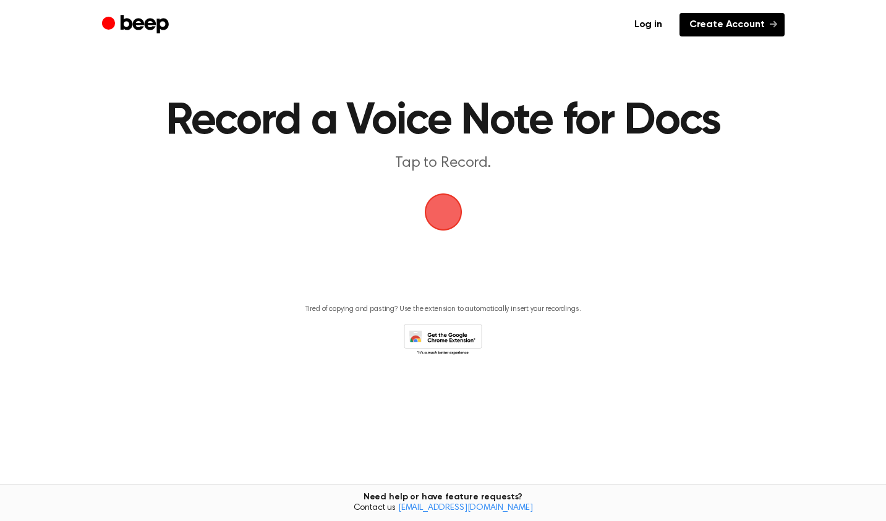
click at [714, 24] on link "Create Account" at bounding box center [732, 25] width 105 height 24
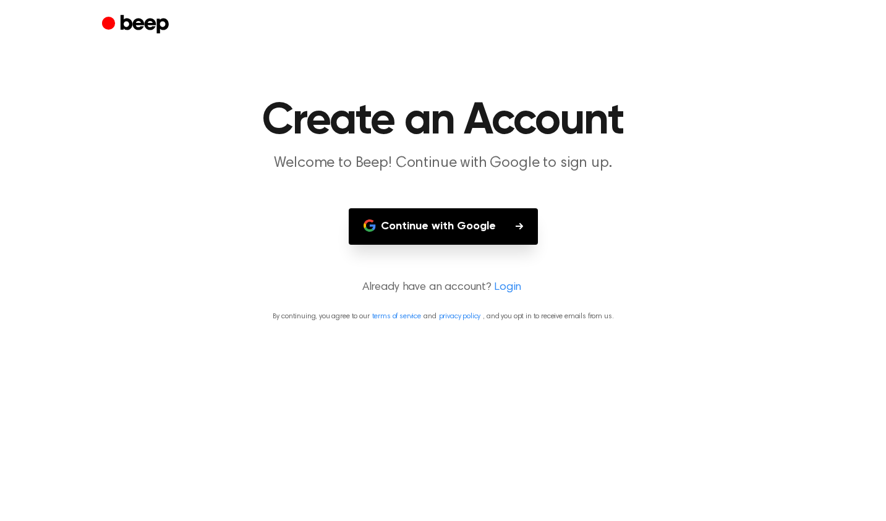
click at [474, 219] on button "Continue with Google" at bounding box center [443, 226] width 189 height 36
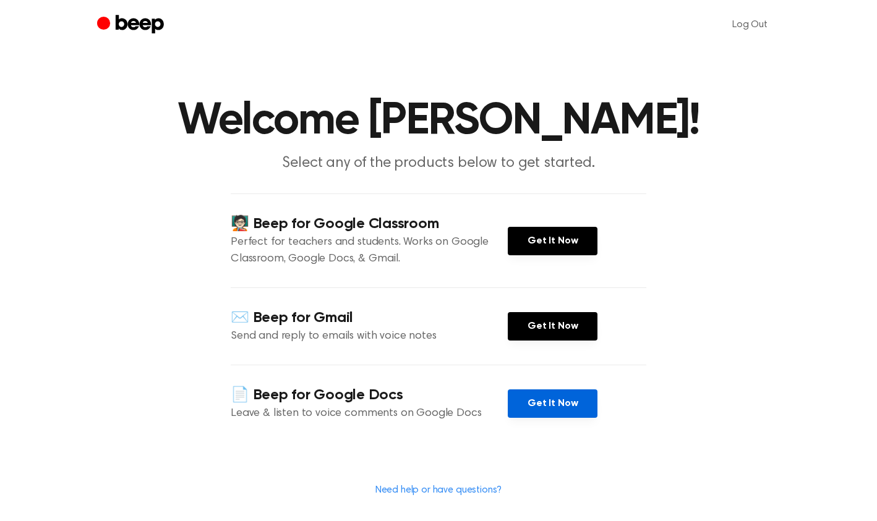
click at [554, 393] on link "Get It Now" at bounding box center [553, 404] width 90 height 28
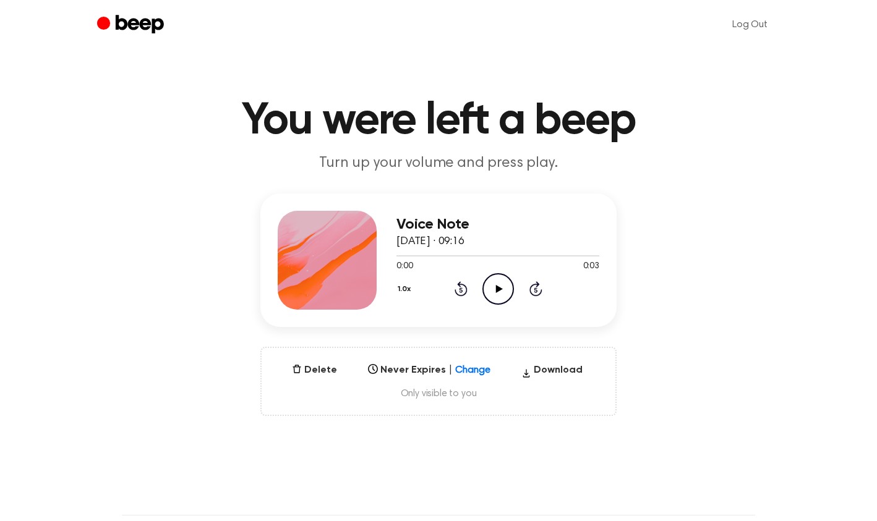
click at [500, 282] on icon "Play Audio" at bounding box center [498, 289] width 32 height 32
click at [317, 367] on button "Delete" at bounding box center [314, 370] width 55 height 15
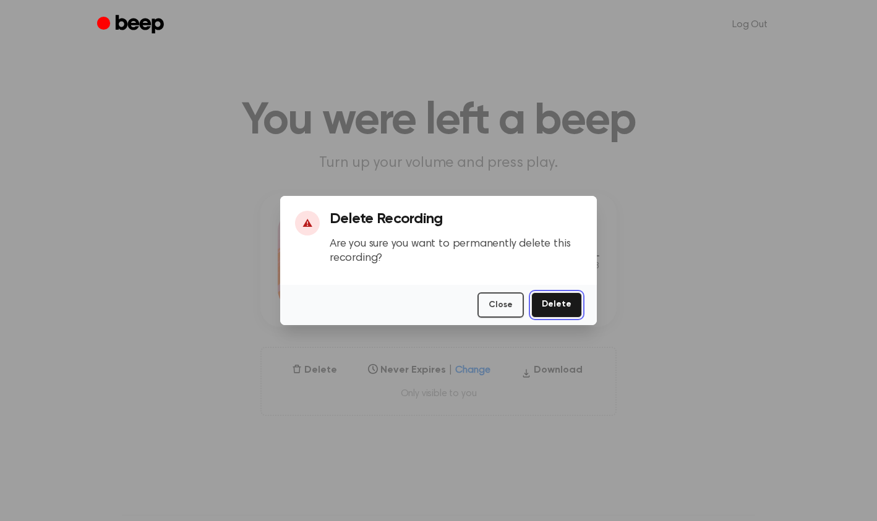
click at [549, 308] on button "Delete" at bounding box center [556, 305] width 51 height 25
